Goal: Task Accomplishment & Management: Use online tool/utility

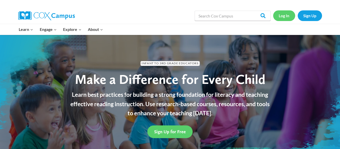
click at [280, 16] on link "Log In" at bounding box center [284, 15] width 22 height 10
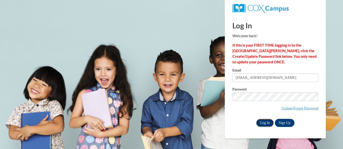
click at [264, 122] on input "Log In" at bounding box center [265, 123] width 18 height 8
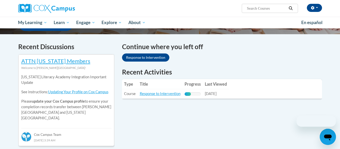
scroll to position [142, 0]
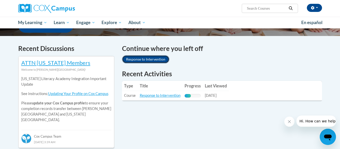
click at [156, 58] on link "Response to Intervention" at bounding box center [145, 59] width 47 height 8
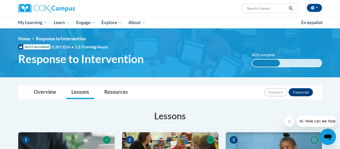
click at [164, 85] on div at bounding box center [170, 85] width 319 height 0
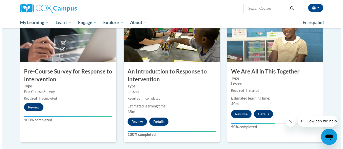
scroll to position [121, 0]
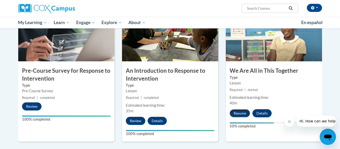
click at [238, 113] on button "Resume" at bounding box center [239, 113] width 20 height 8
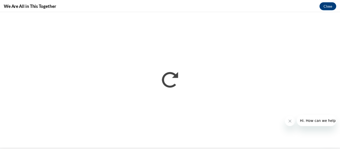
scroll to position [0, 0]
